Goal: Navigation & Orientation: Find specific page/section

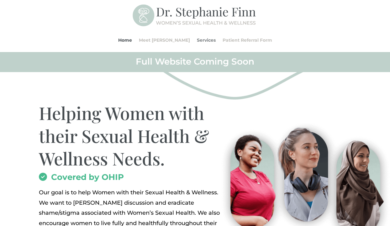
click at [197, 40] on link "Services" at bounding box center [206, 40] width 19 height 24
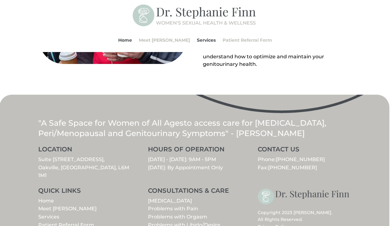
scroll to position [744, 0]
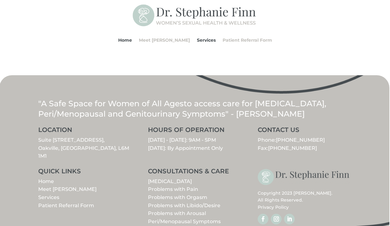
click at [57, 194] on link "Services" at bounding box center [48, 197] width 21 height 6
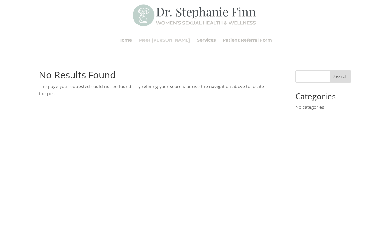
click at [167, 41] on link "Meet [PERSON_NAME]" at bounding box center [164, 40] width 51 height 24
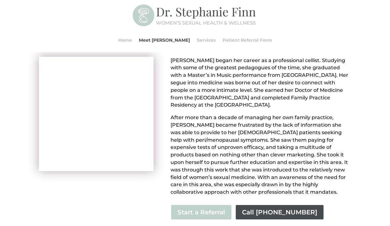
scroll to position [56, 0]
